Goal: Transaction & Acquisition: Book appointment/travel/reservation

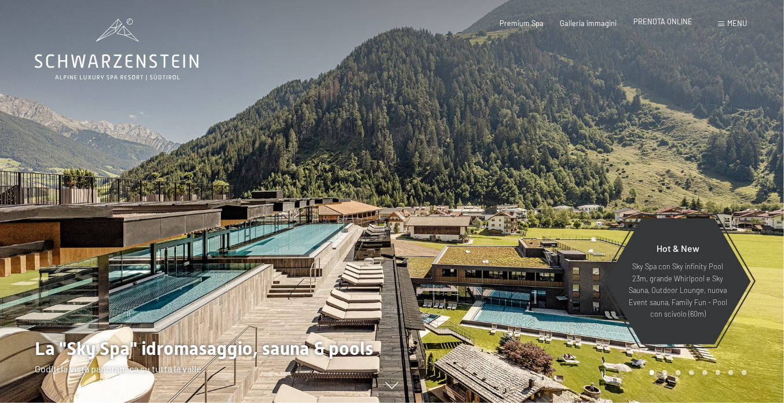
click at [642, 26] on span "PRENOTA ONLINE" at bounding box center [662, 21] width 59 height 9
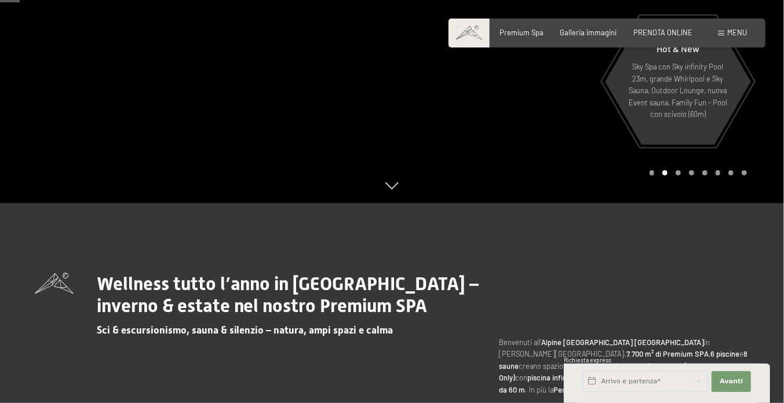
scroll to position [290, 0]
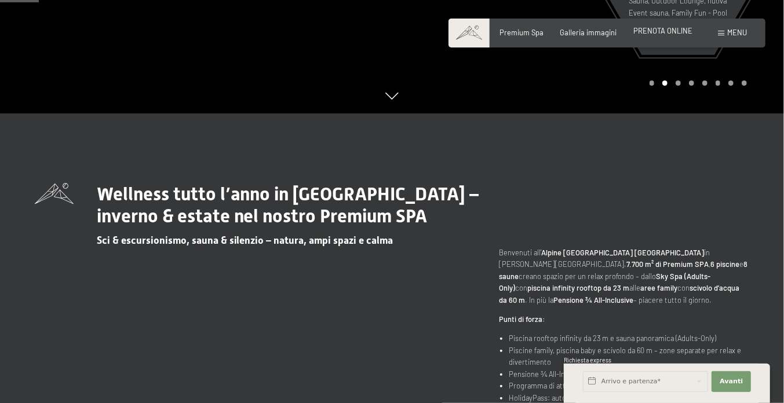
click at [650, 35] on span "PRENOTA ONLINE" at bounding box center [662, 30] width 59 height 9
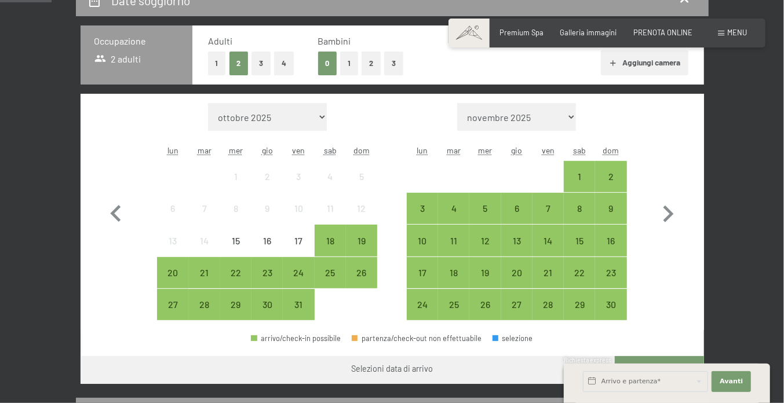
scroll to position [290, 0]
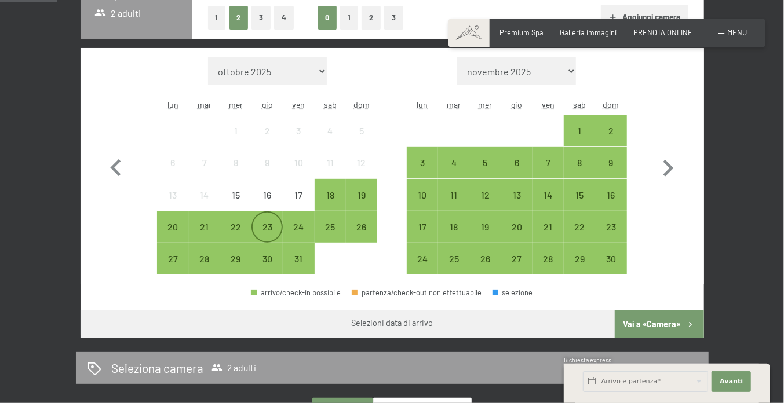
click at [264, 251] on div "23" at bounding box center [267, 236] width 29 height 29
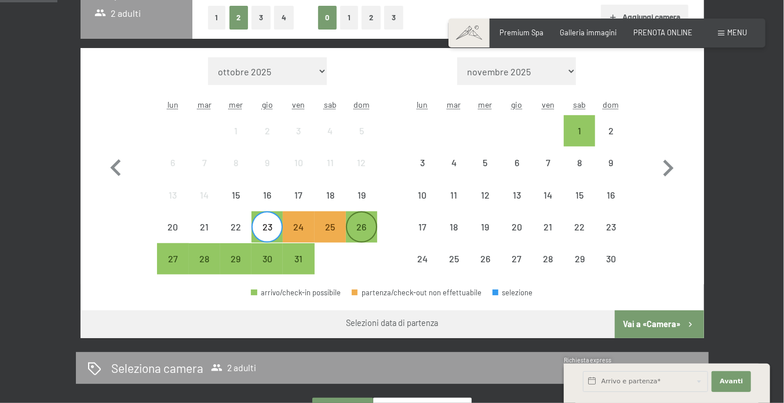
click at [352, 246] on div "26" at bounding box center [361, 236] width 29 height 29
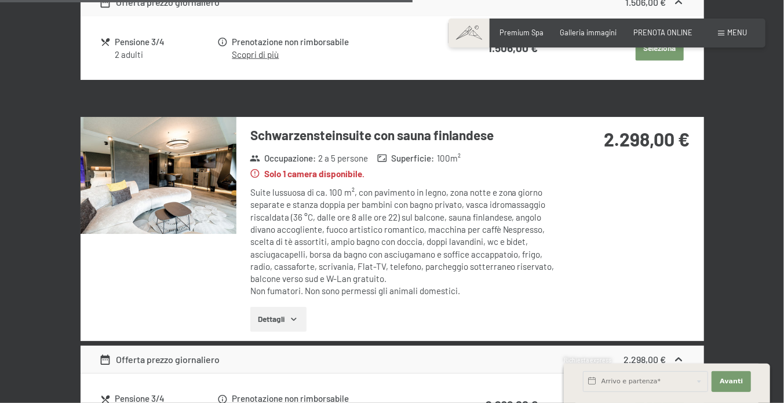
scroll to position [985, 0]
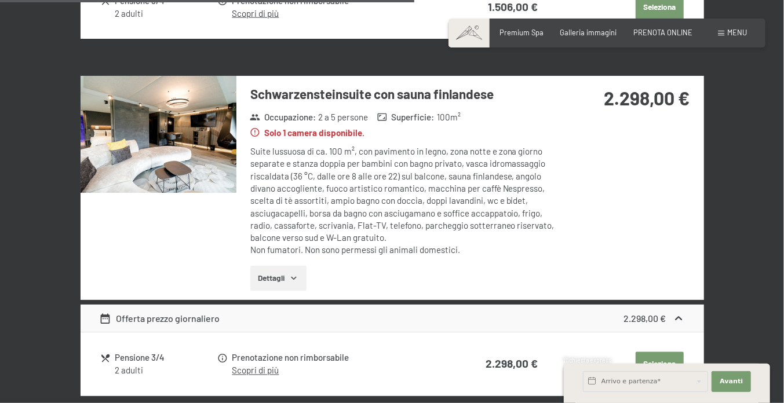
click at [165, 164] on img at bounding box center [159, 134] width 156 height 117
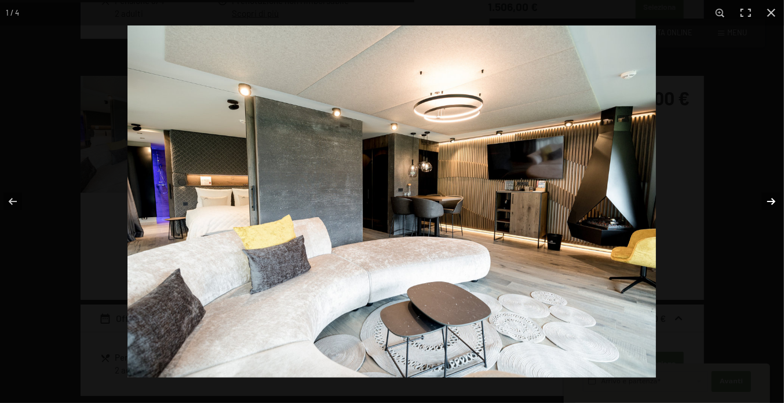
click at [767, 197] on button "button" at bounding box center [763, 202] width 41 height 58
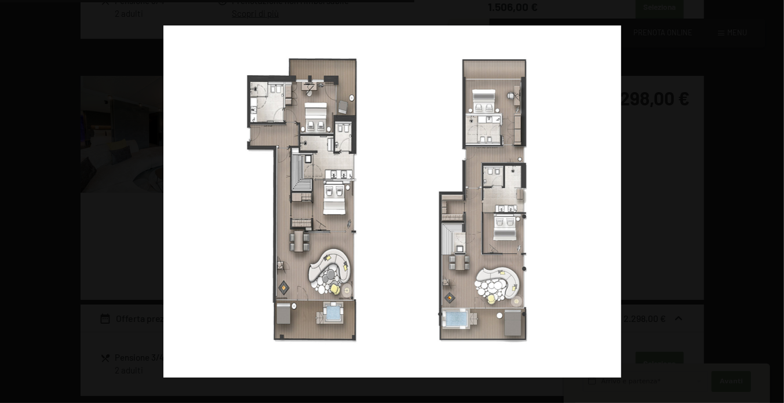
click at [767, 197] on button "button" at bounding box center [763, 202] width 41 height 58
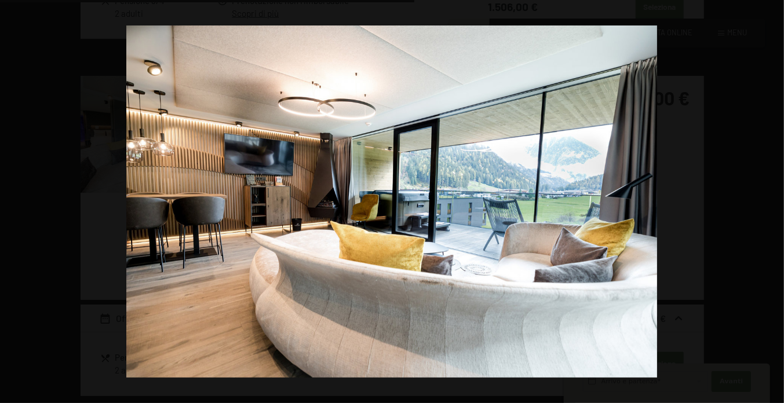
click at [767, 204] on button "button" at bounding box center [763, 202] width 41 height 58
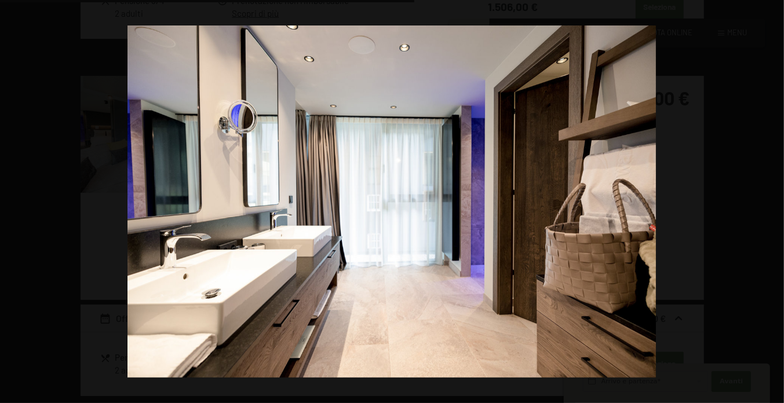
click at [767, 204] on button "button" at bounding box center [763, 202] width 41 height 58
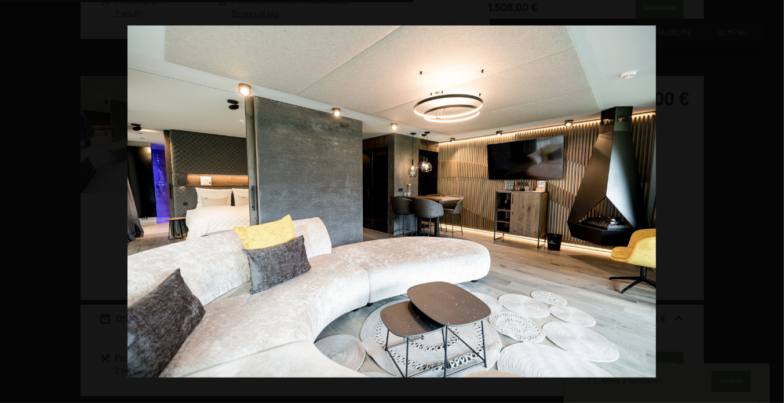
click at [767, 204] on button "button" at bounding box center [763, 202] width 41 height 58
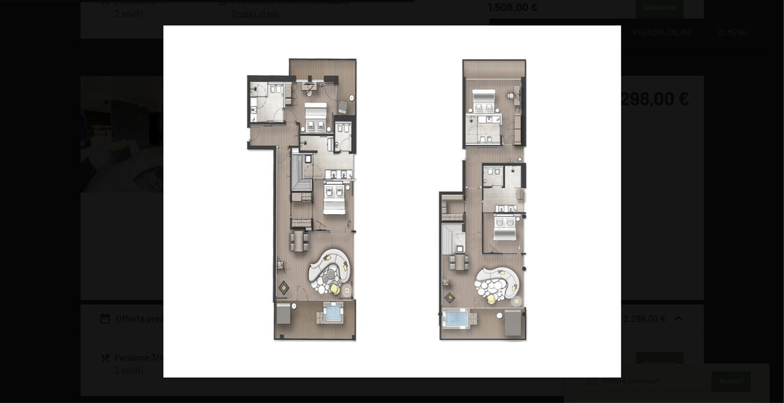
click at [767, 204] on button "button" at bounding box center [763, 202] width 41 height 58
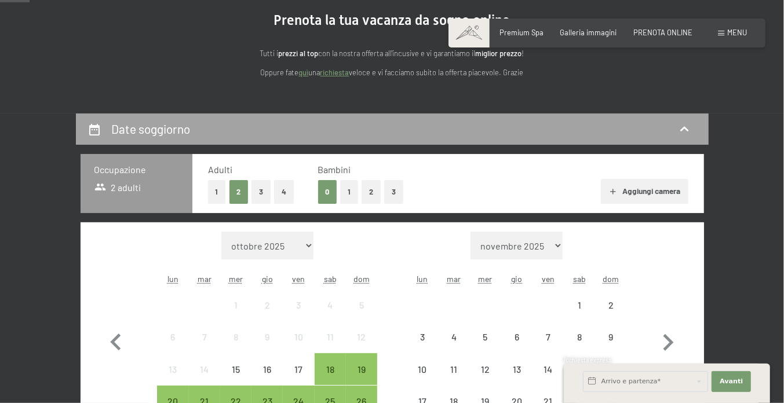
scroll to position [231, 0]
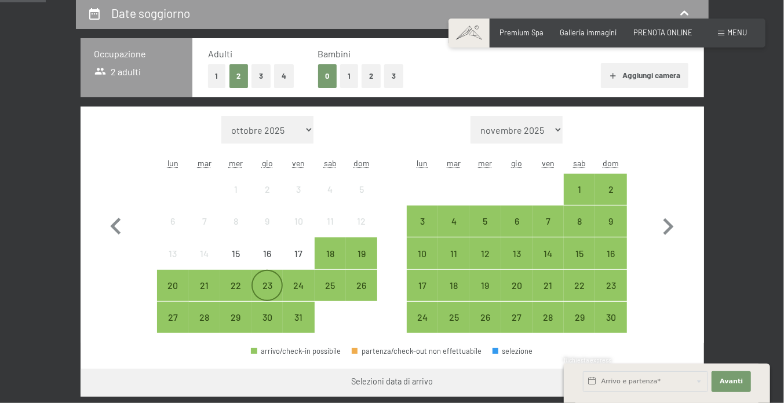
click at [261, 309] on div "23" at bounding box center [267, 295] width 29 height 29
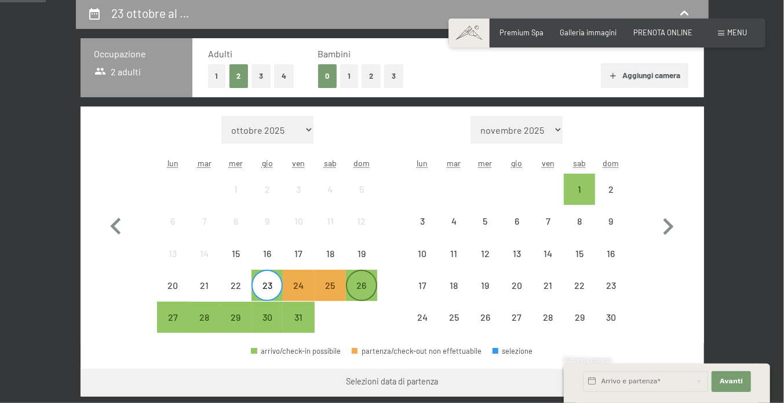
click at [353, 310] on div "26" at bounding box center [361, 295] width 29 height 29
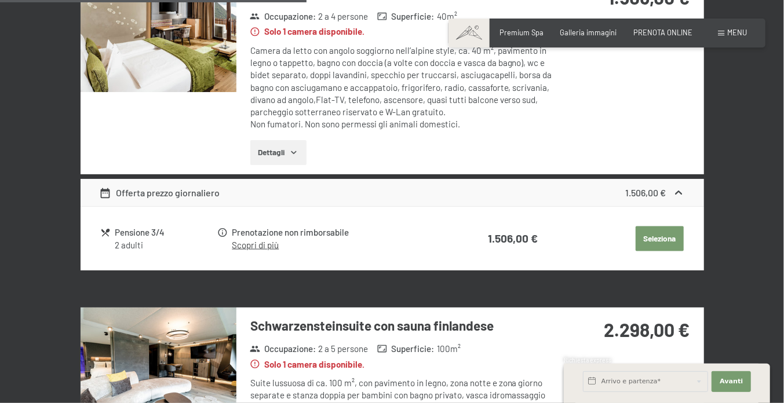
scroll to position [637, 0]
